Goal: Navigation & Orientation: Go to known website

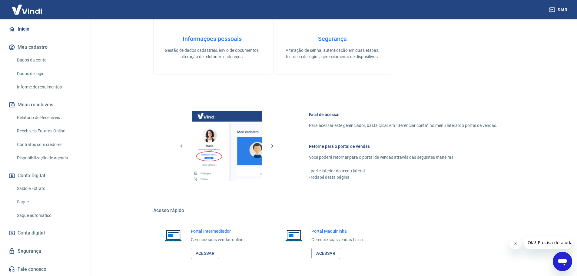
scroll to position [196, 0]
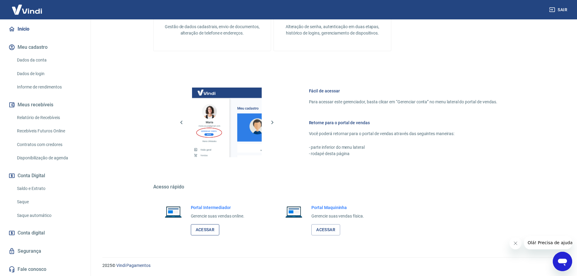
click at [212, 232] on link "Acessar" at bounding box center [205, 229] width 29 height 11
